Goal: Task Accomplishment & Management: Use online tool/utility

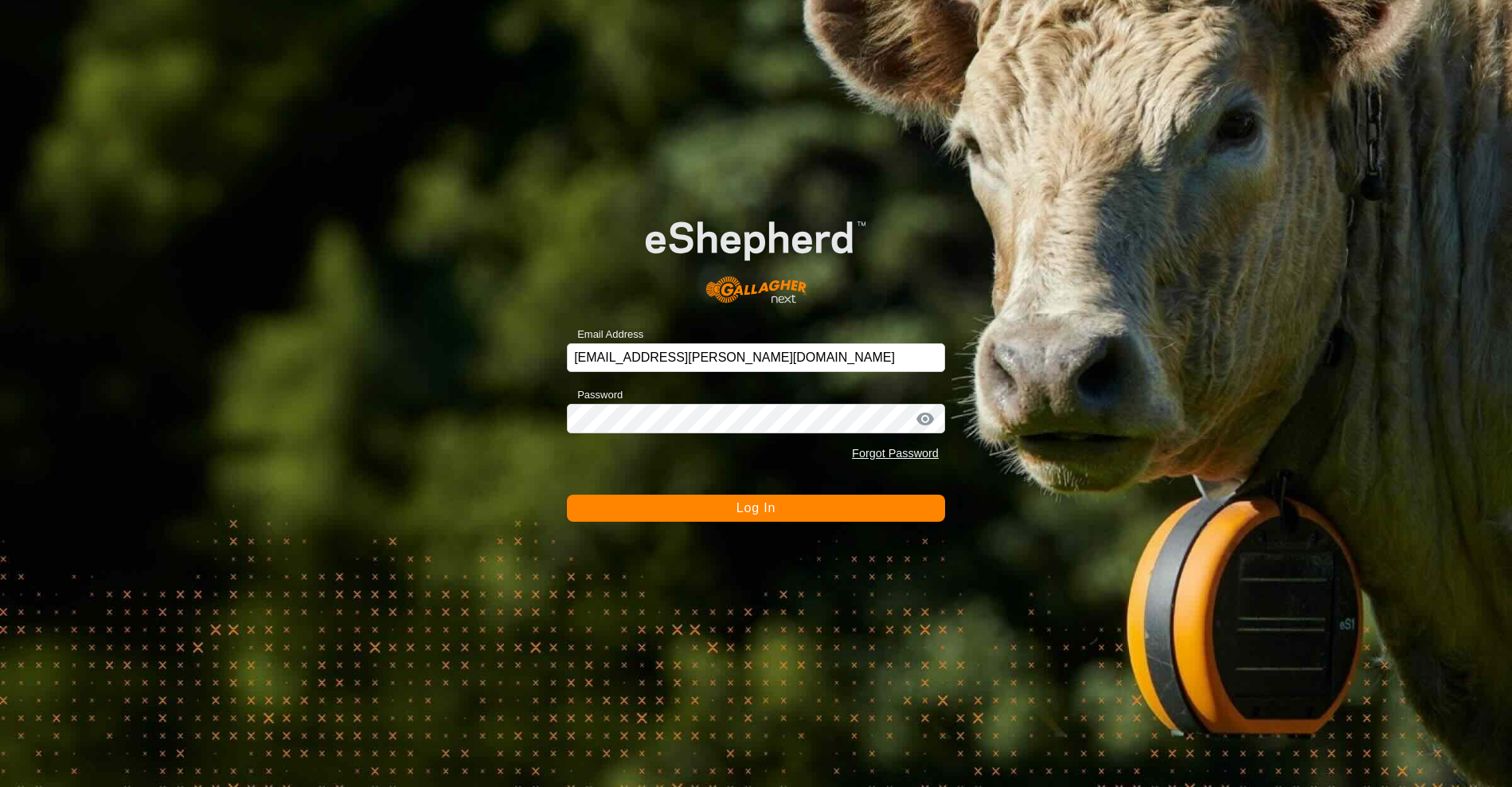
click at [844, 510] on button "Log In" at bounding box center [756, 508] width 378 height 27
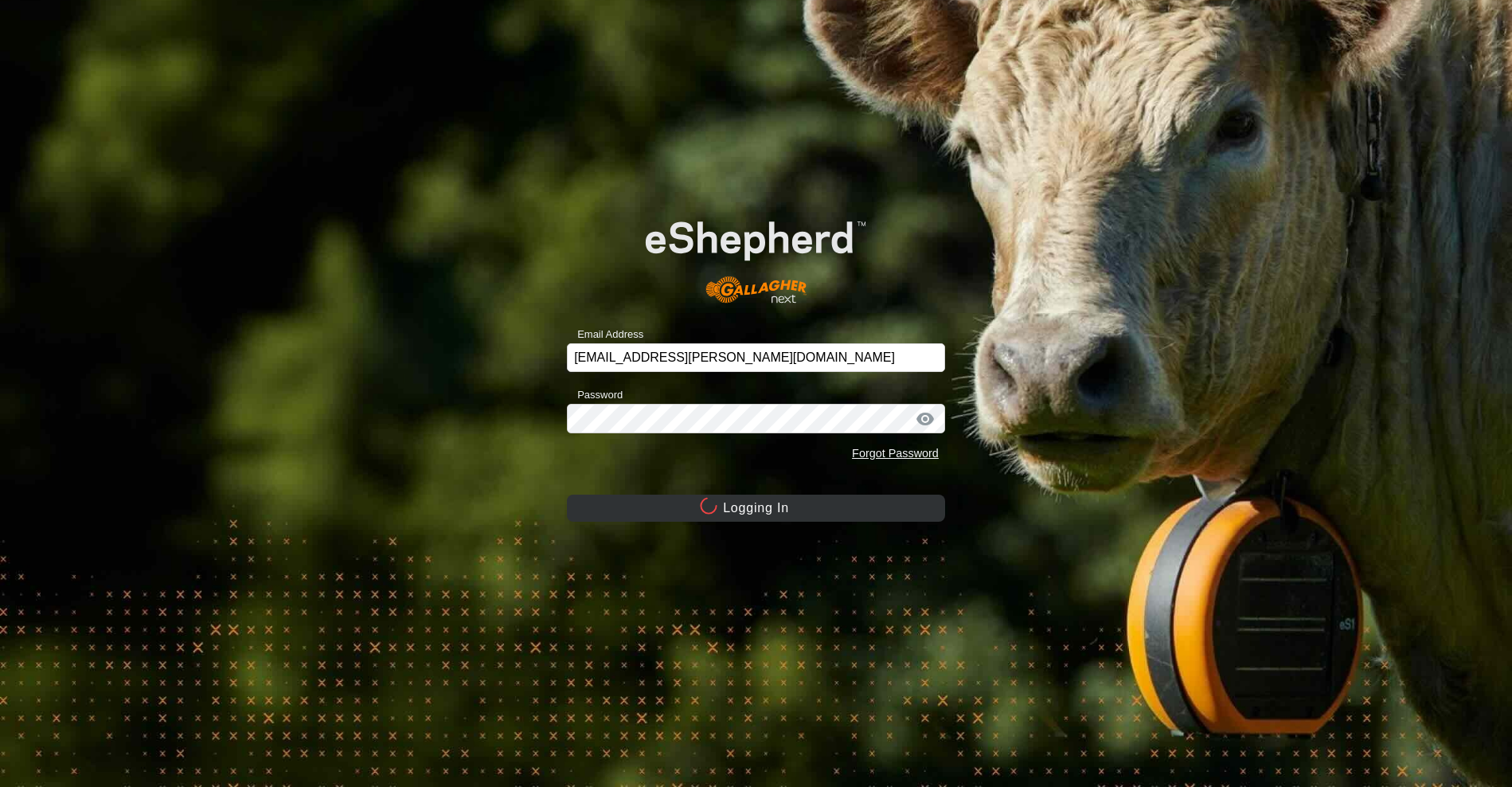
click at [807, 502] on button "Logging In" at bounding box center [756, 508] width 378 height 27
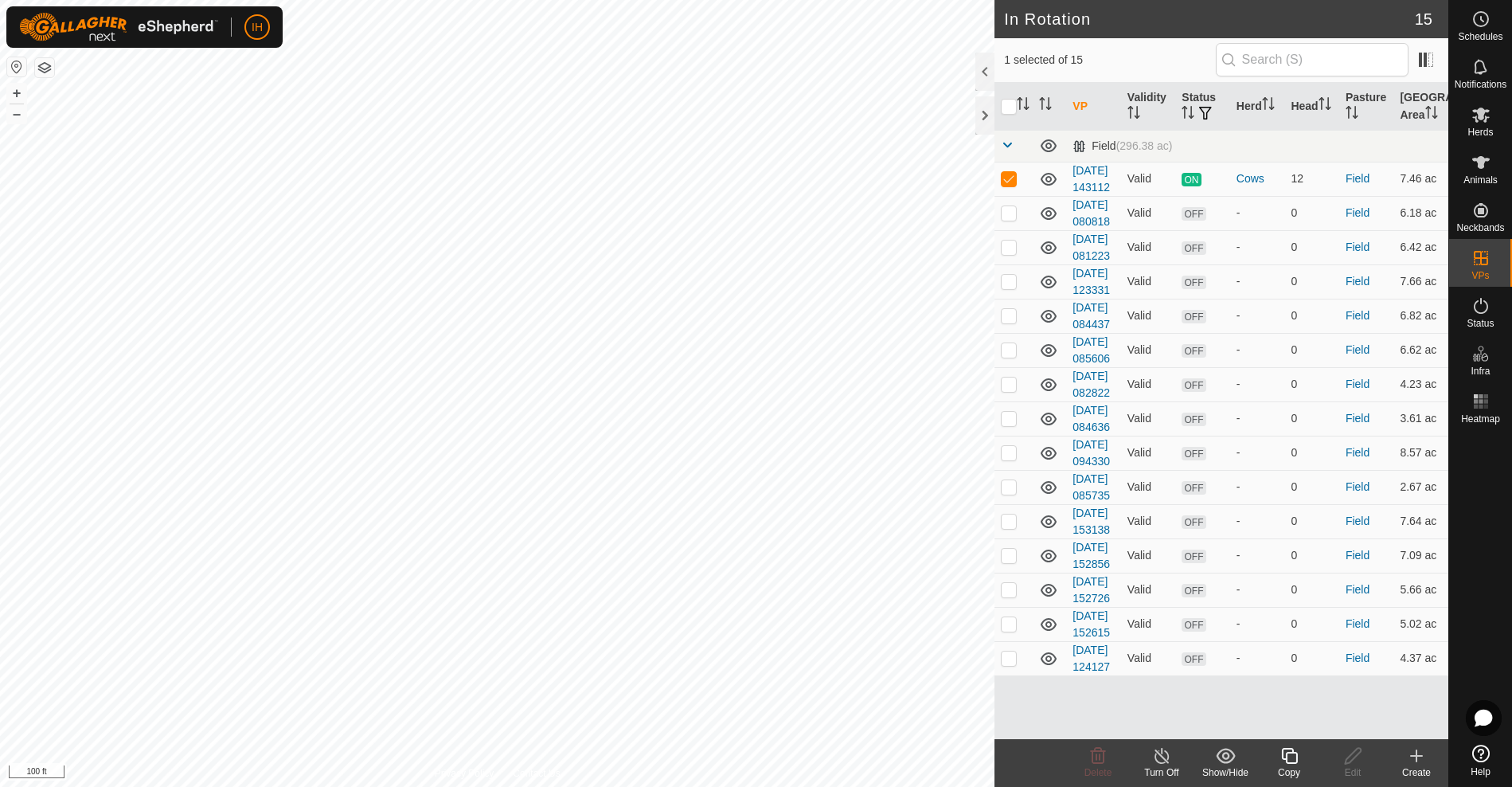
click at [1295, 758] on icon at bounding box center [1289, 756] width 20 height 20
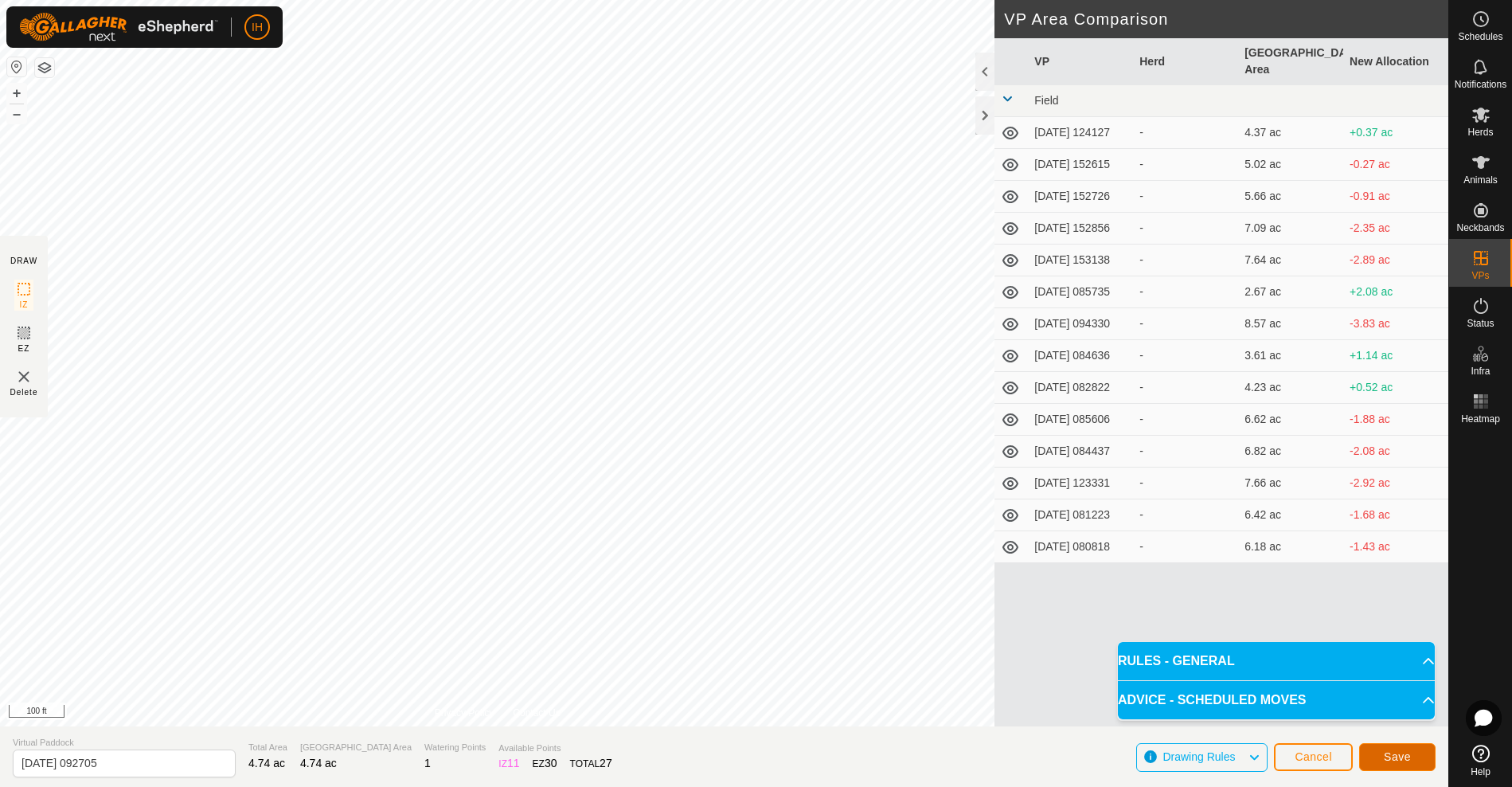
click at [1394, 757] on span "Save" at bounding box center [1397, 757] width 27 height 13
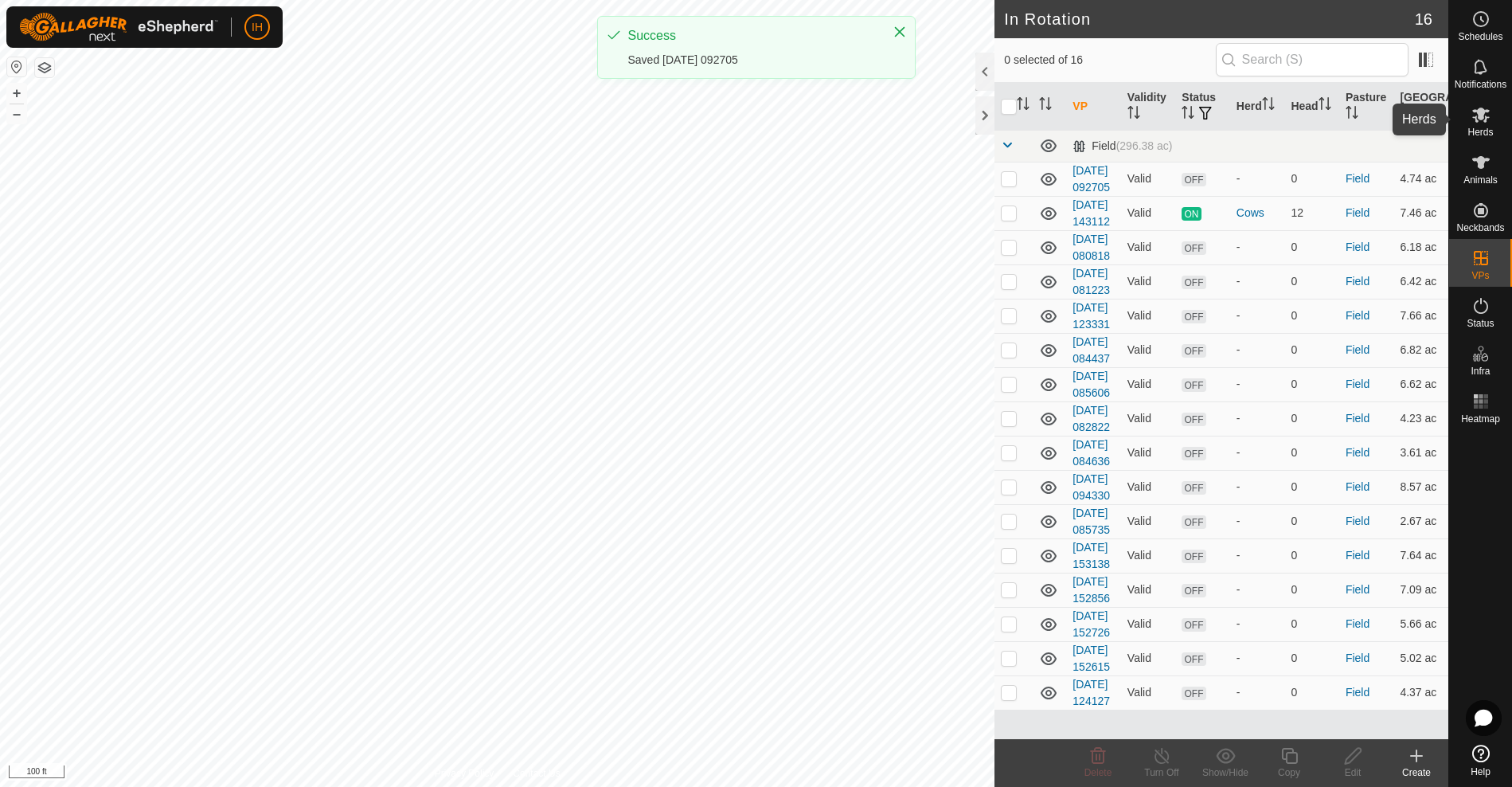
click at [1480, 121] on icon at bounding box center [1481, 115] width 20 height 20
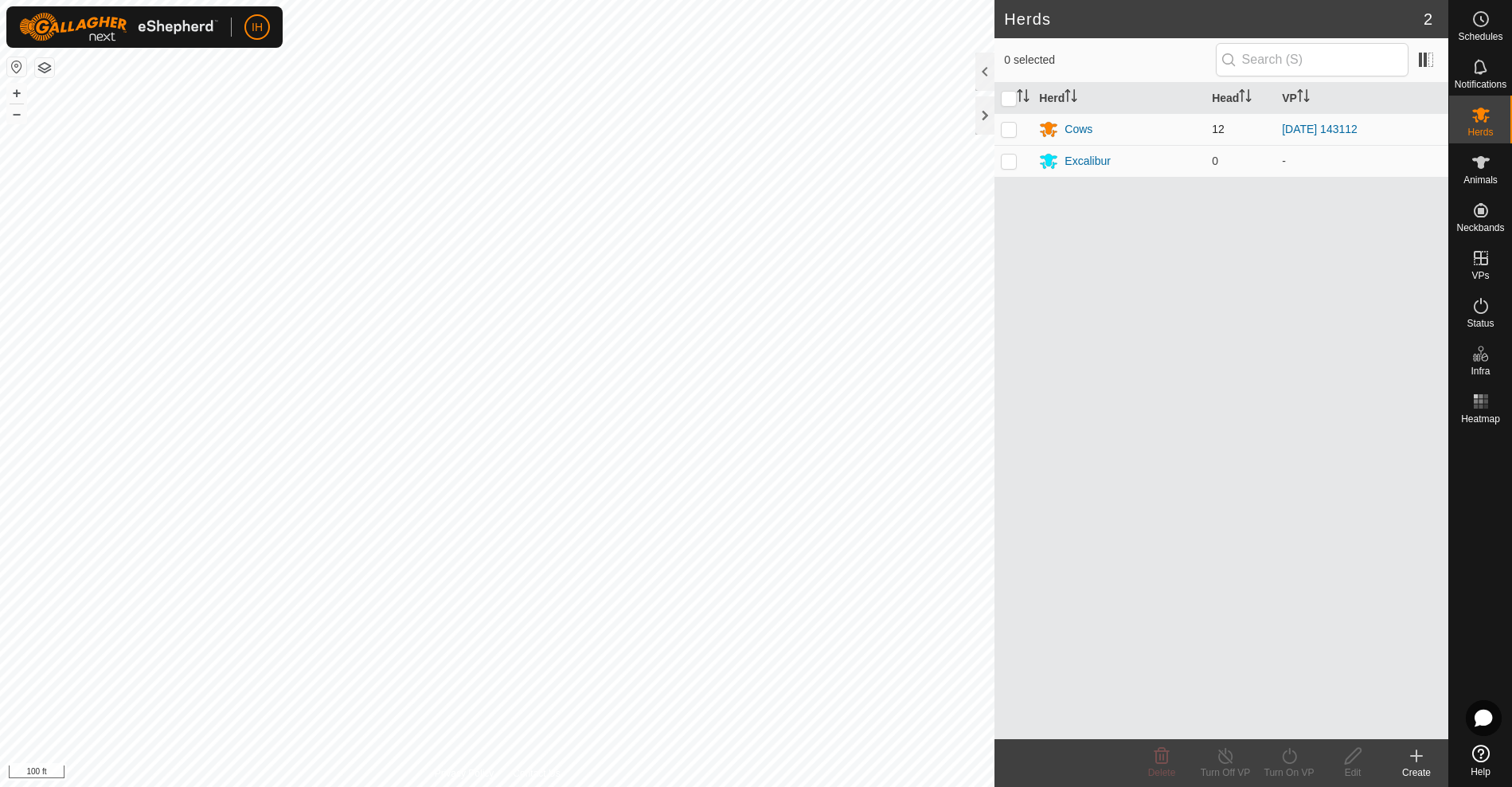
click at [1004, 129] on p-checkbox at bounding box center [1008, 129] width 16 height 13
checkbox input "true"
click at [1291, 767] on div "Turn On VP" at bounding box center [1289, 772] width 63 height 14
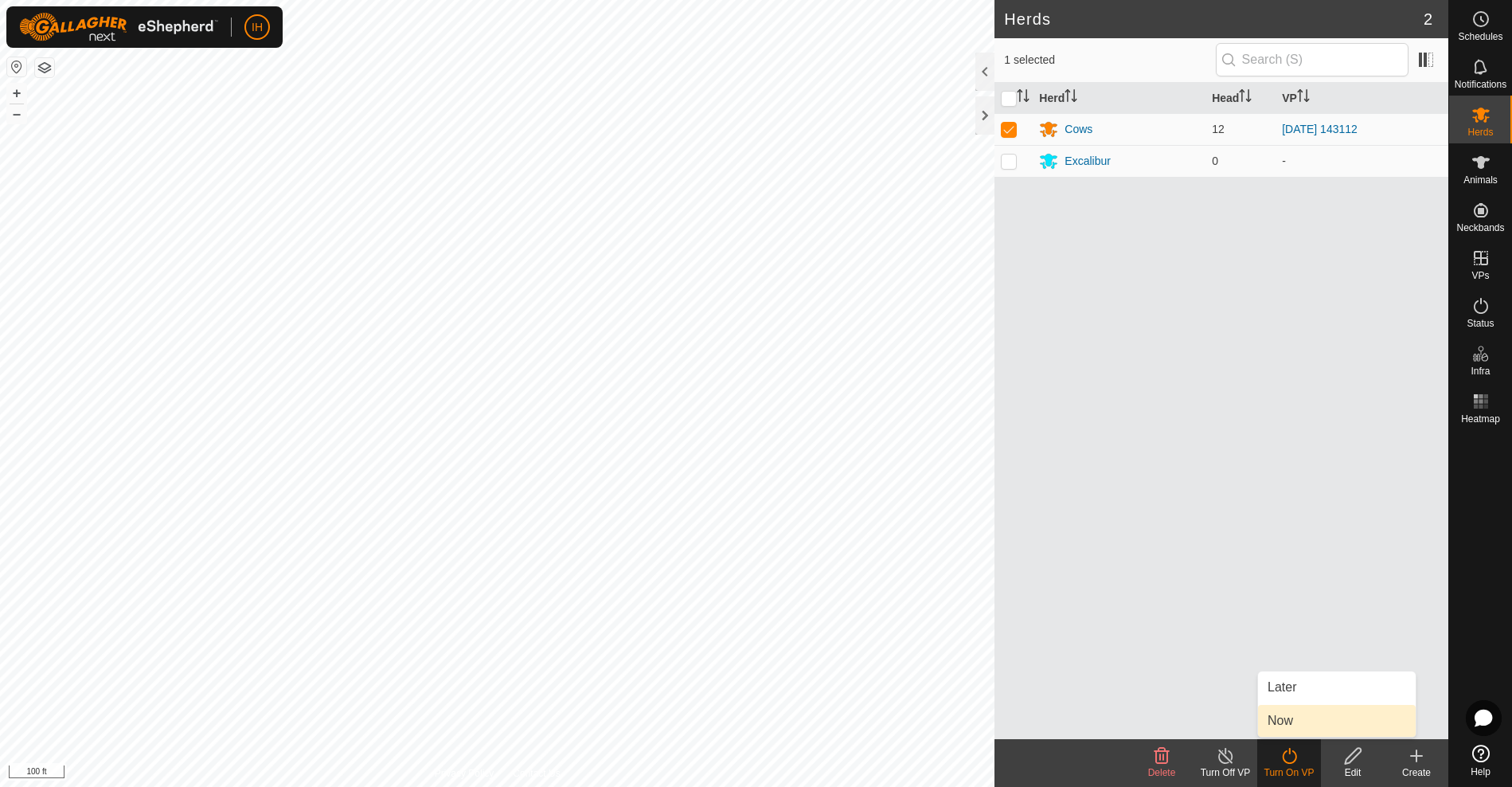
click at [1291, 721] on link "Now" at bounding box center [1337, 721] width 157 height 32
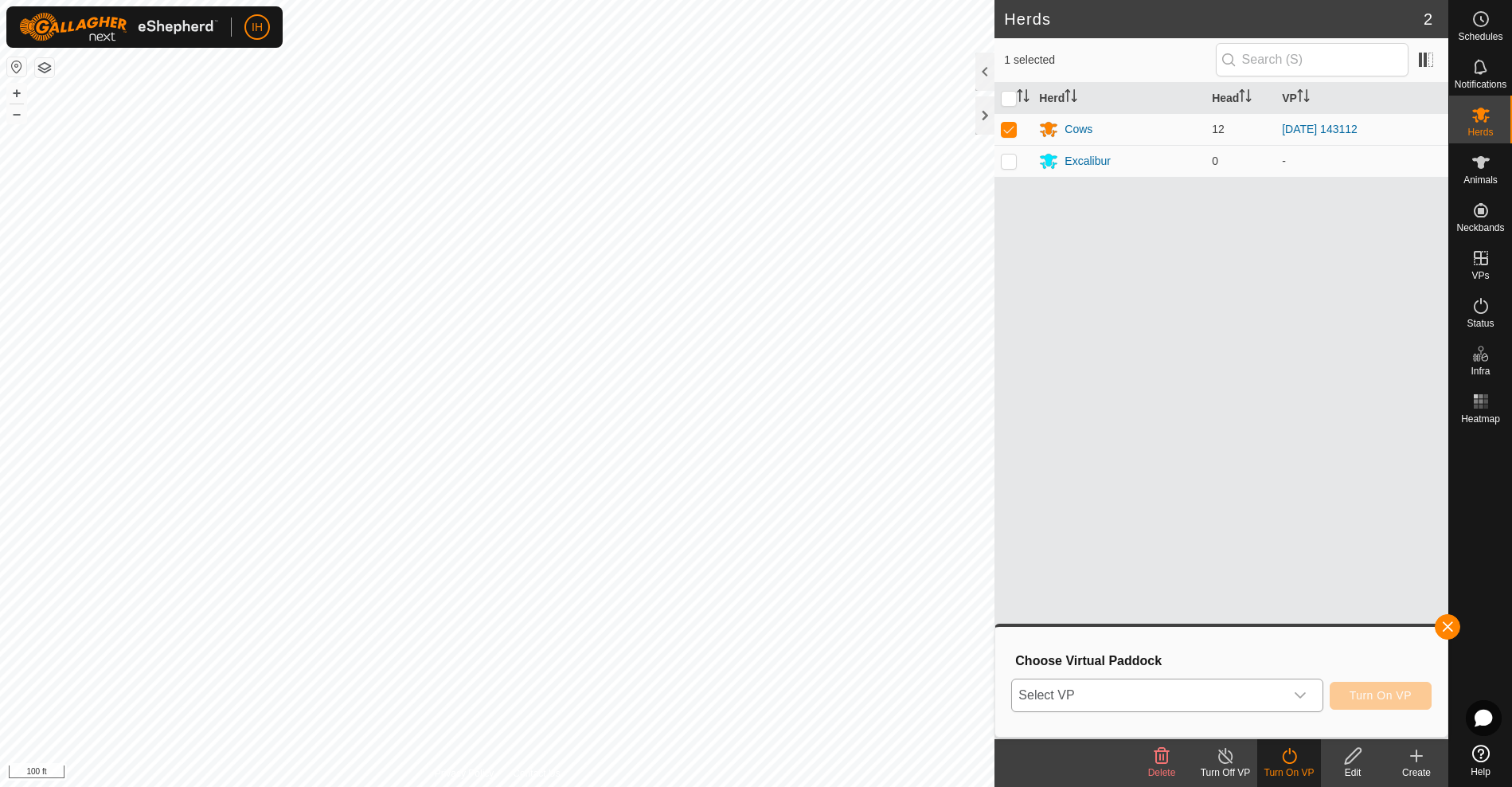
click at [1259, 702] on span "Select VP" at bounding box center [1148, 696] width 272 height 32
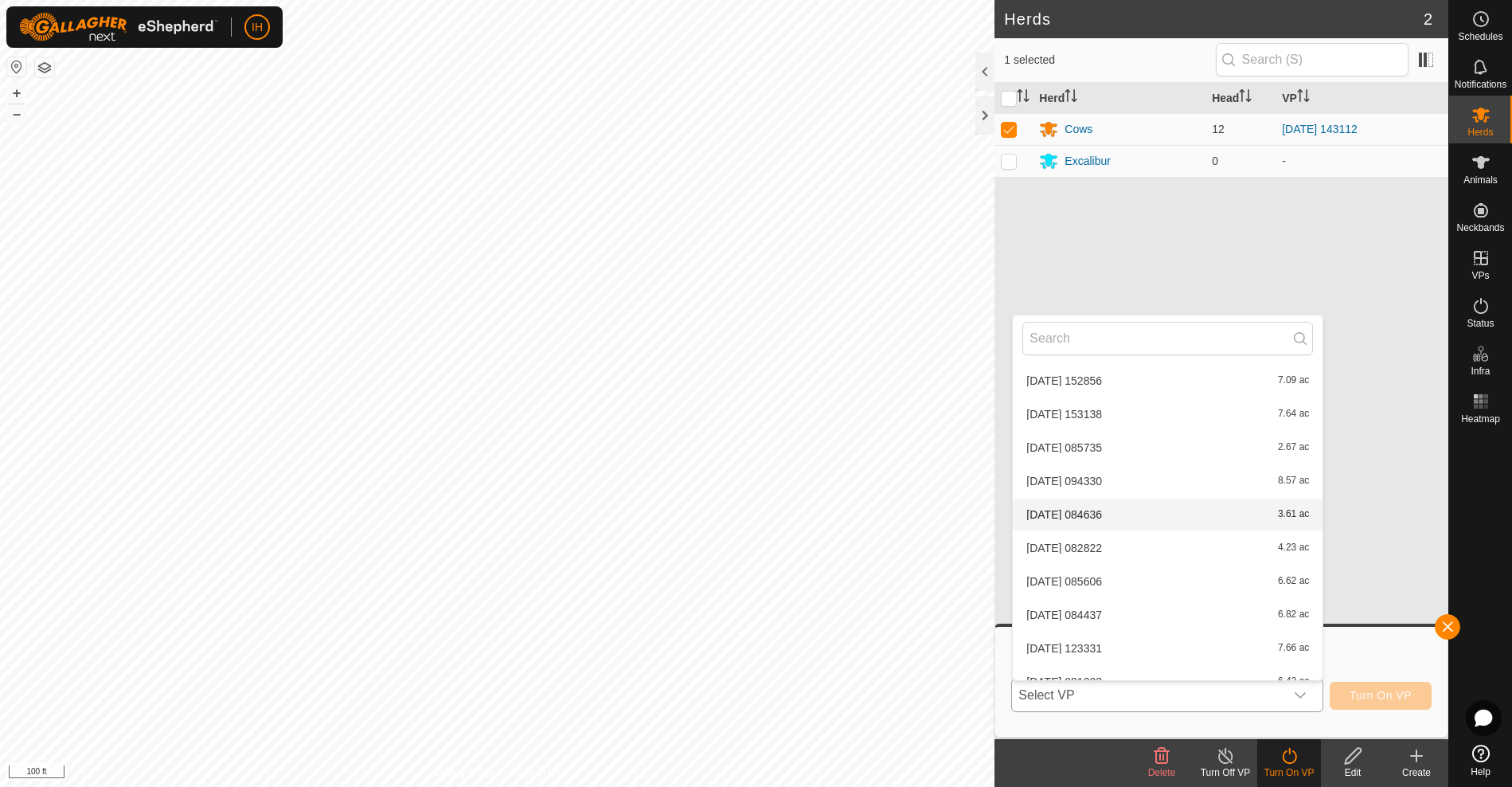
scroll to position [251, 0]
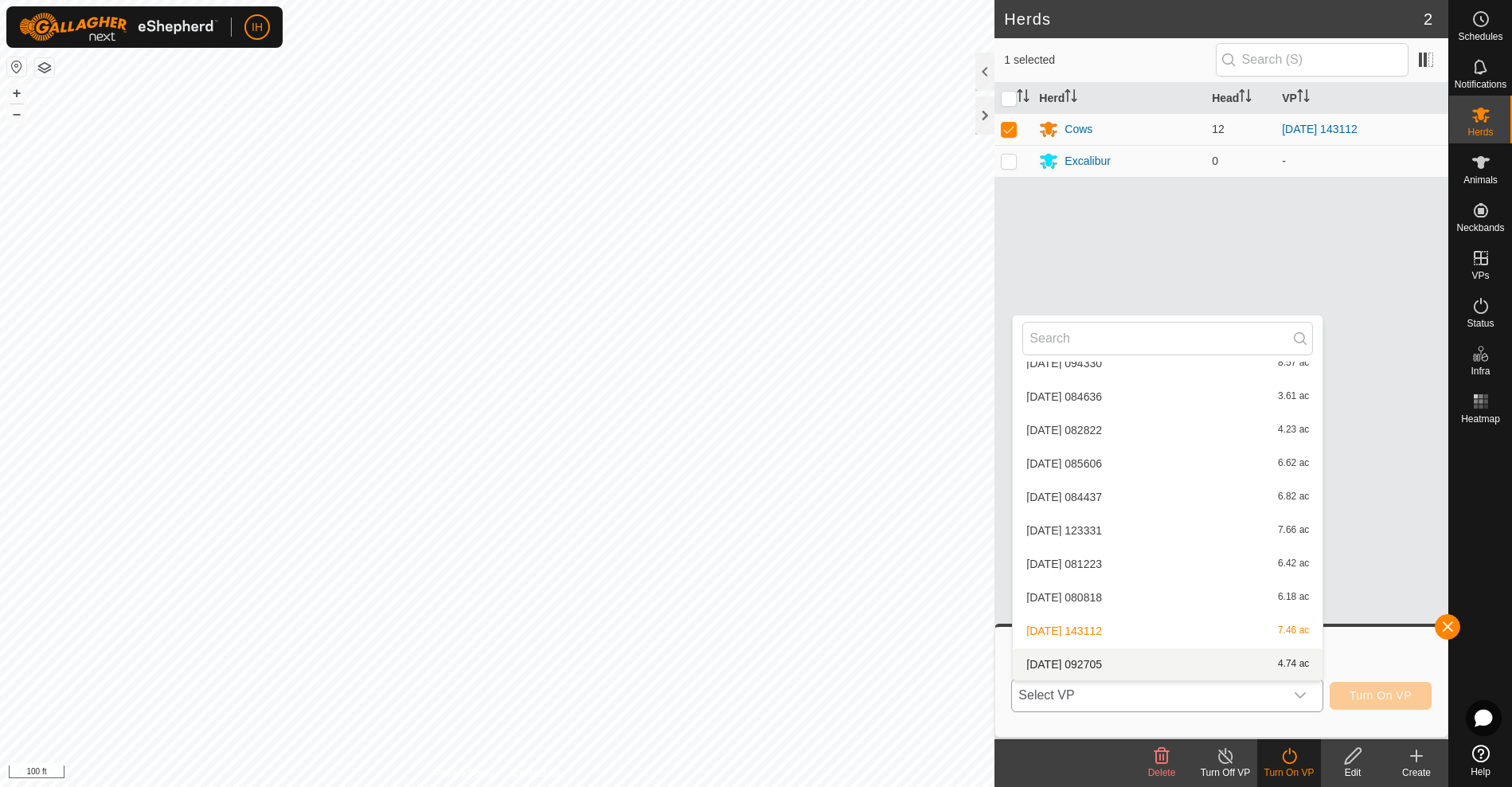
click at [1187, 658] on li "[DATE] 092705 4.74 ac" at bounding box center [1168, 664] width 310 height 32
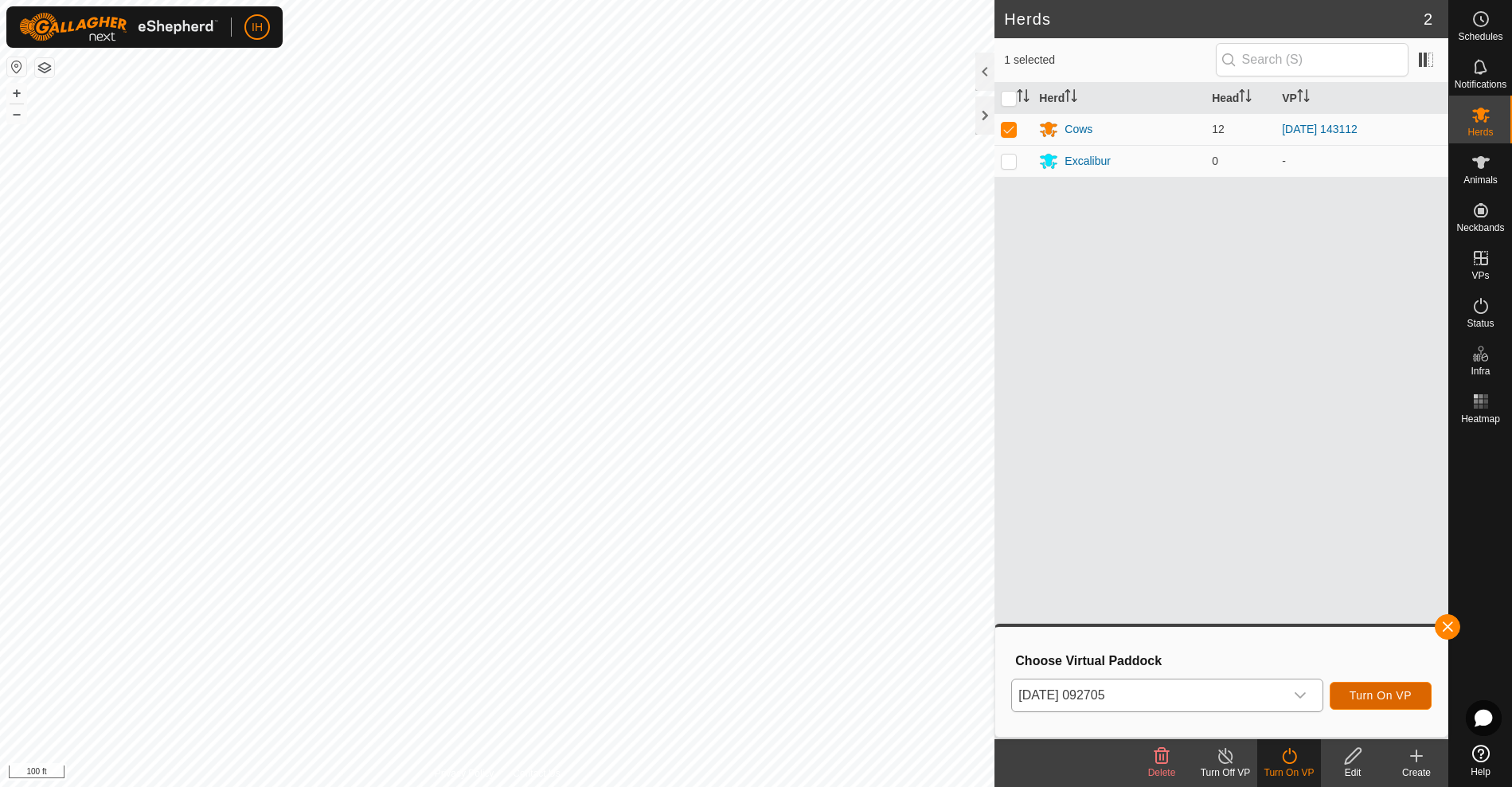
click at [1395, 699] on span "Turn On VP" at bounding box center [1381, 696] width 62 height 13
